Goal: Task Accomplishment & Management: Use online tool/utility

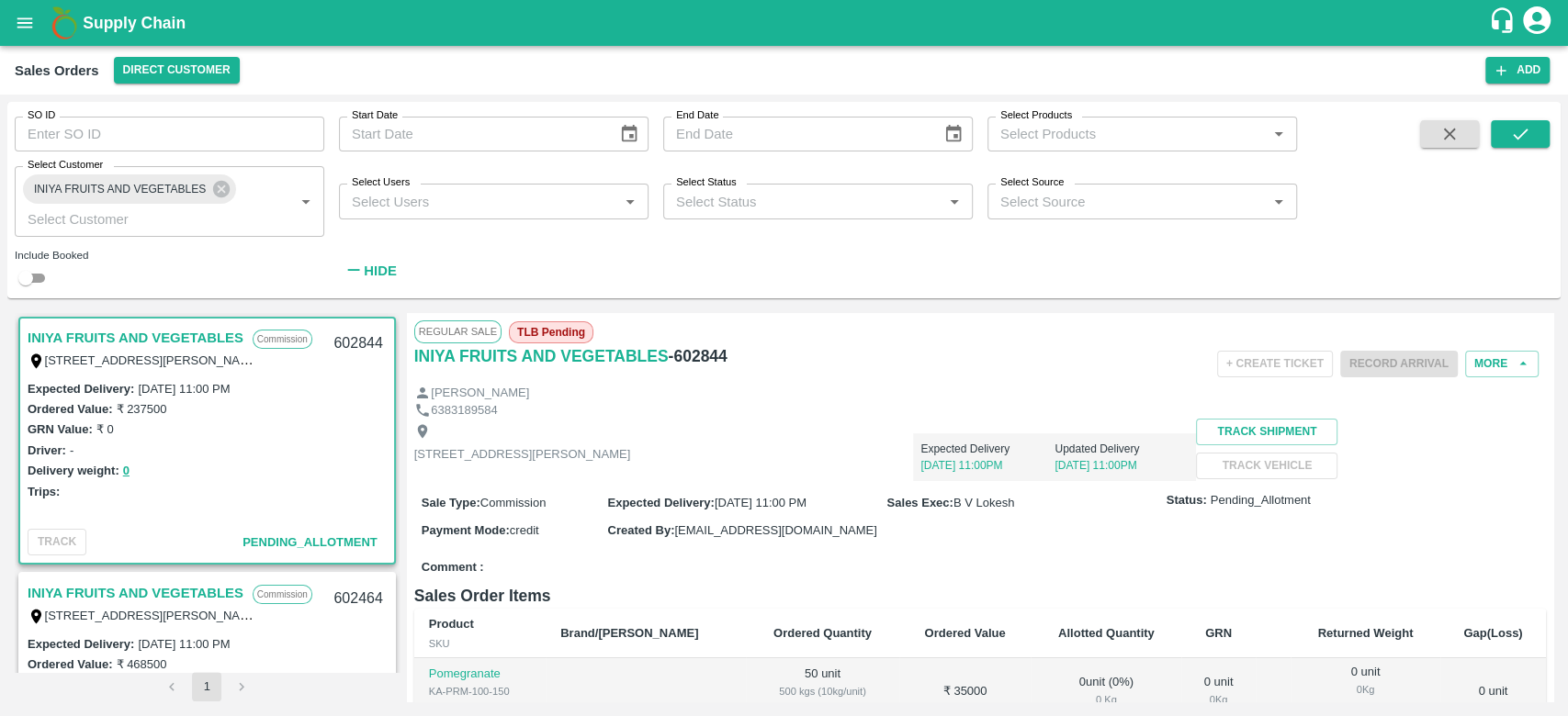
scroll to position [444, 0]
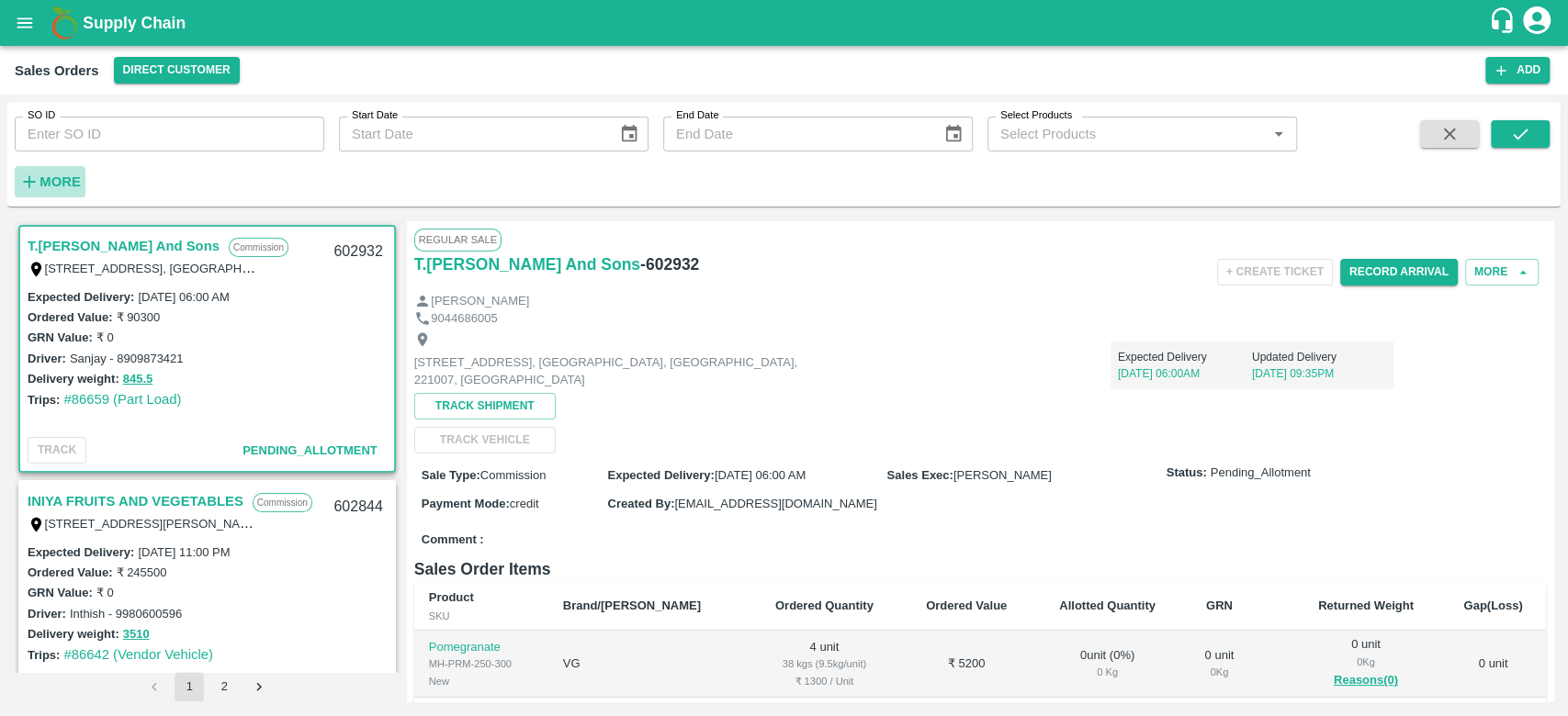
click at [61, 175] on strong "More" at bounding box center [60, 182] width 41 height 14
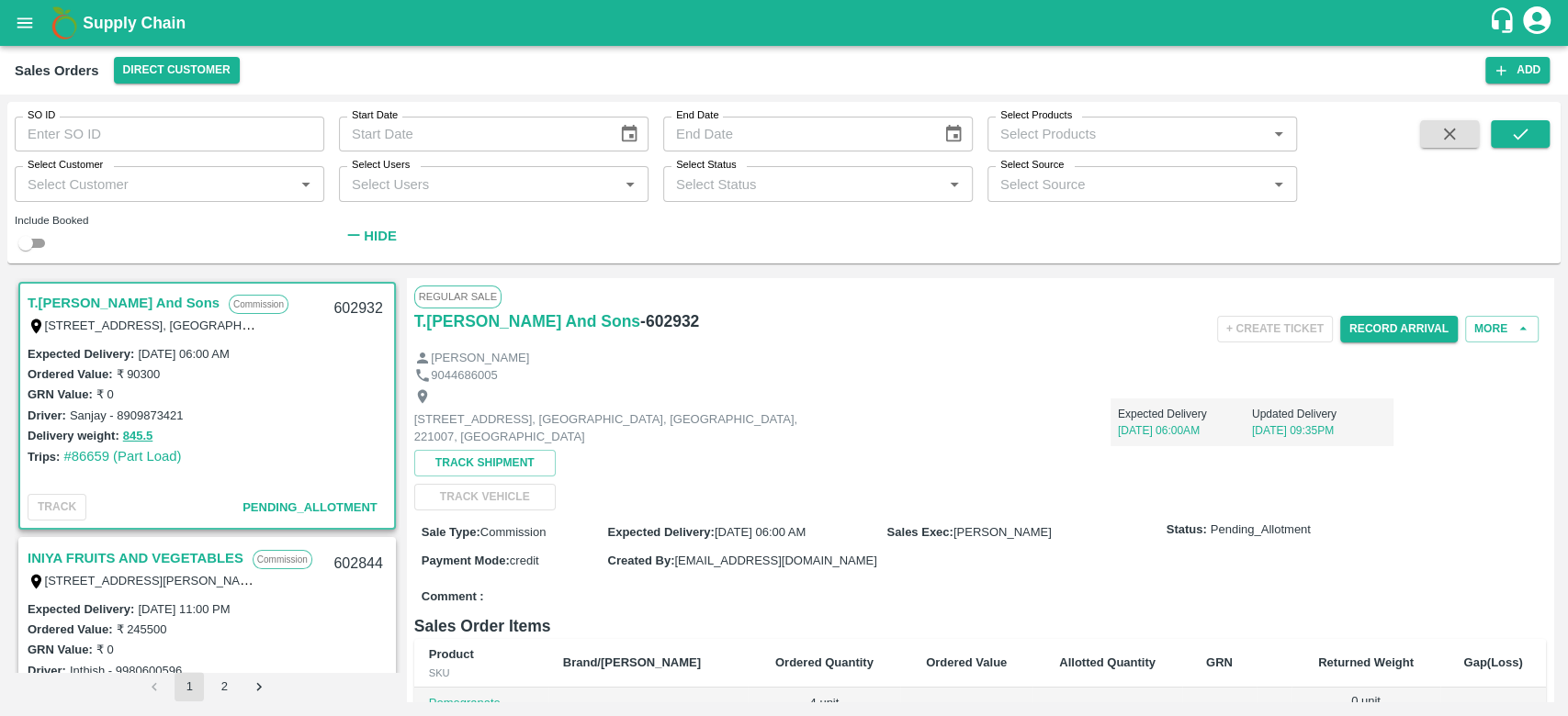
click at [68, 184] on input "Select Customer" at bounding box center [154, 184] width 268 height 24
type input "i"
click at [177, 554] on link "INIYA FRUITS AND VEGETABLES" at bounding box center [135, 558] width 216 height 24
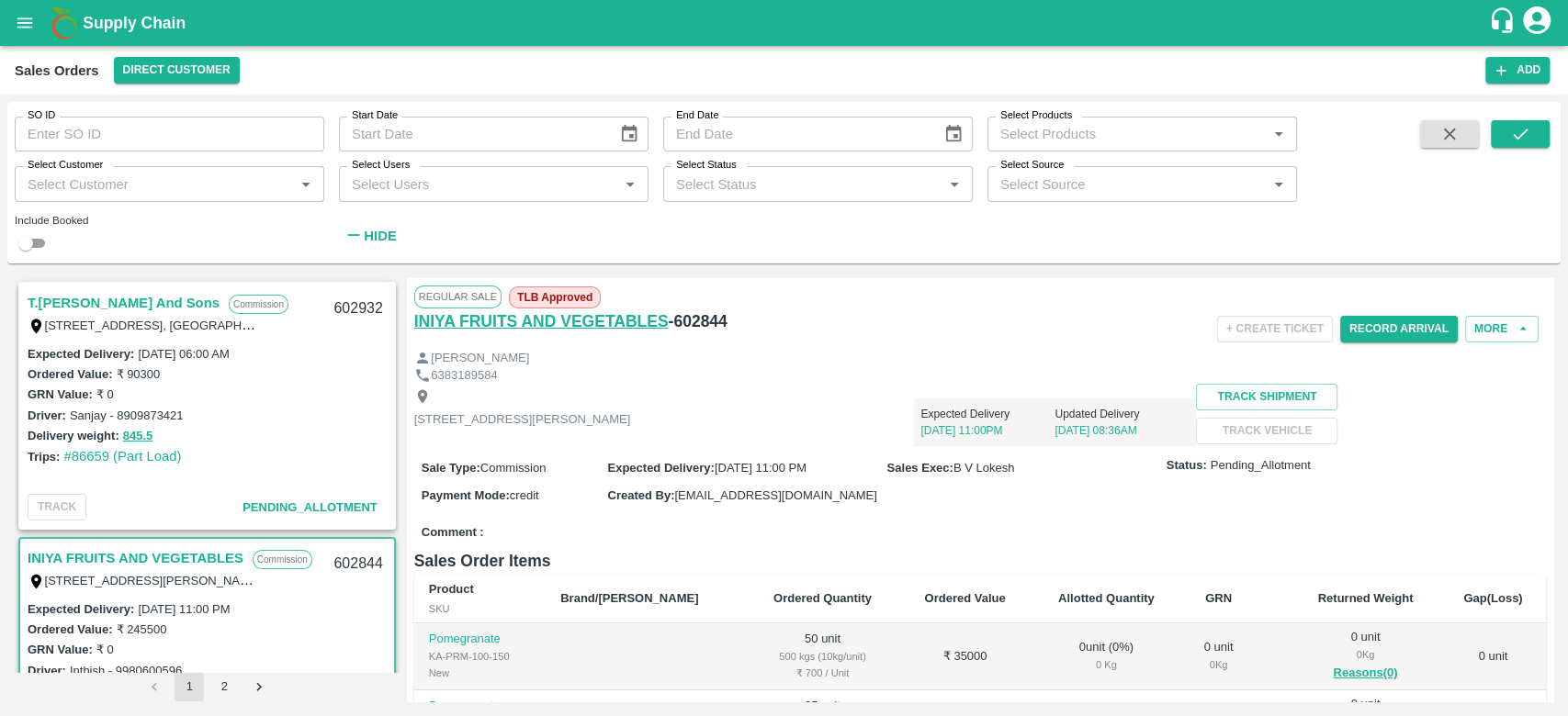
click at [430, 319] on h6 "INIYA FRUITS AND VEGETABLES" at bounding box center [542, 321] width 255 height 26
